Goal: Information Seeking & Learning: Learn about a topic

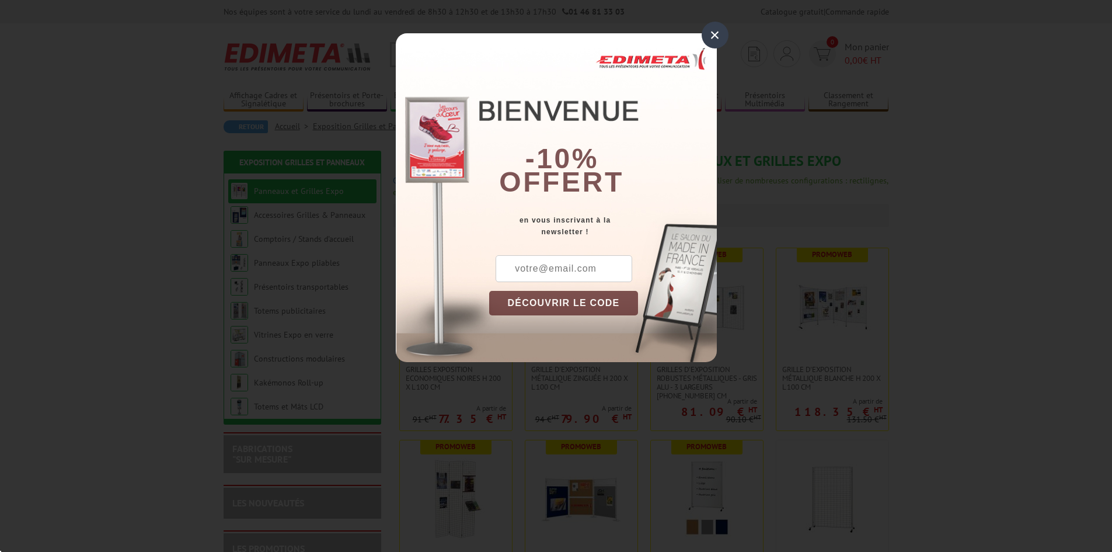
click at [724, 36] on div "×" at bounding box center [715, 35] width 27 height 27
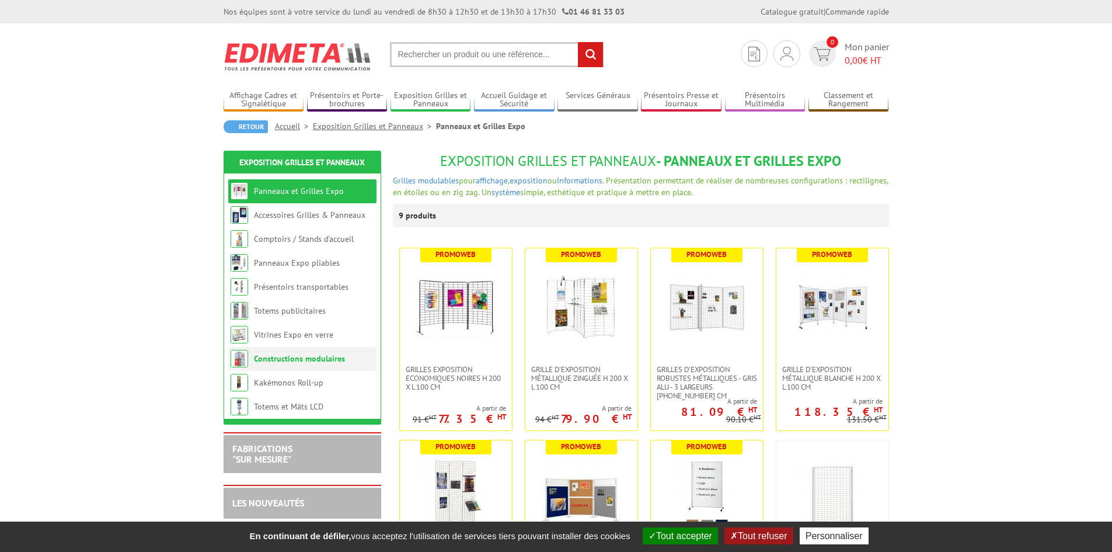
click at [283, 364] on li "Constructions modulaires" at bounding box center [302, 359] width 148 height 24
click at [267, 403] on link "Totems et Mâts LCD" at bounding box center [288, 406] width 69 height 11
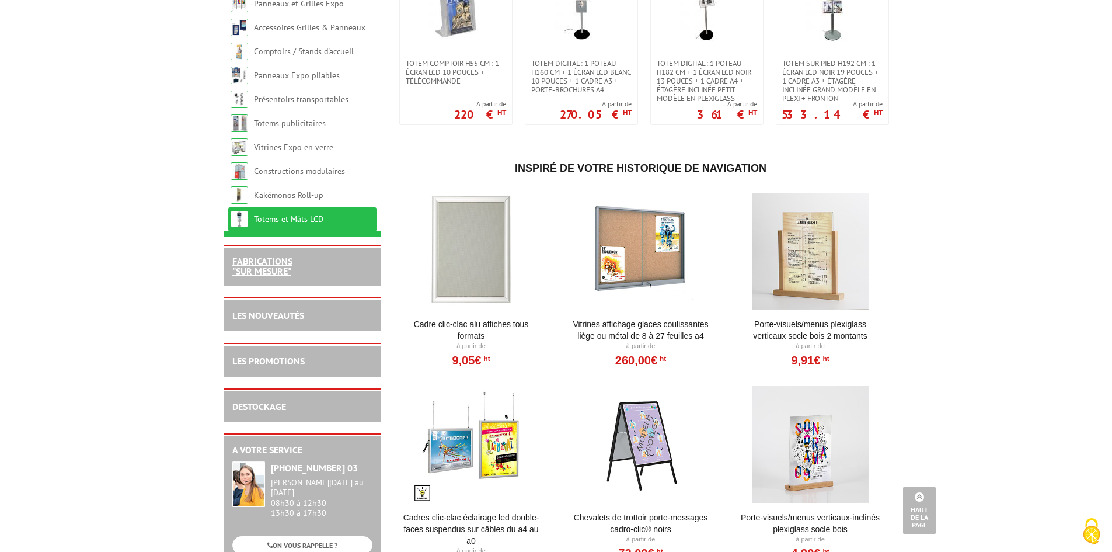
scroll to position [409, 0]
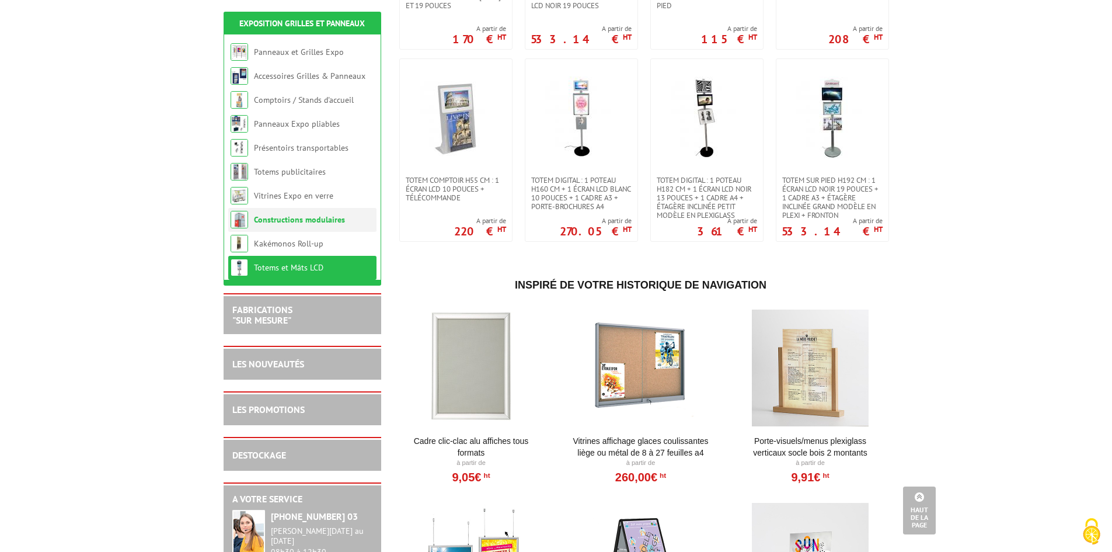
click at [304, 224] on link "Constructions modulaires" at bounding box center [299, 219] width 91 height 11
